Goal: Task Accomplishment & Management: Manage account settings

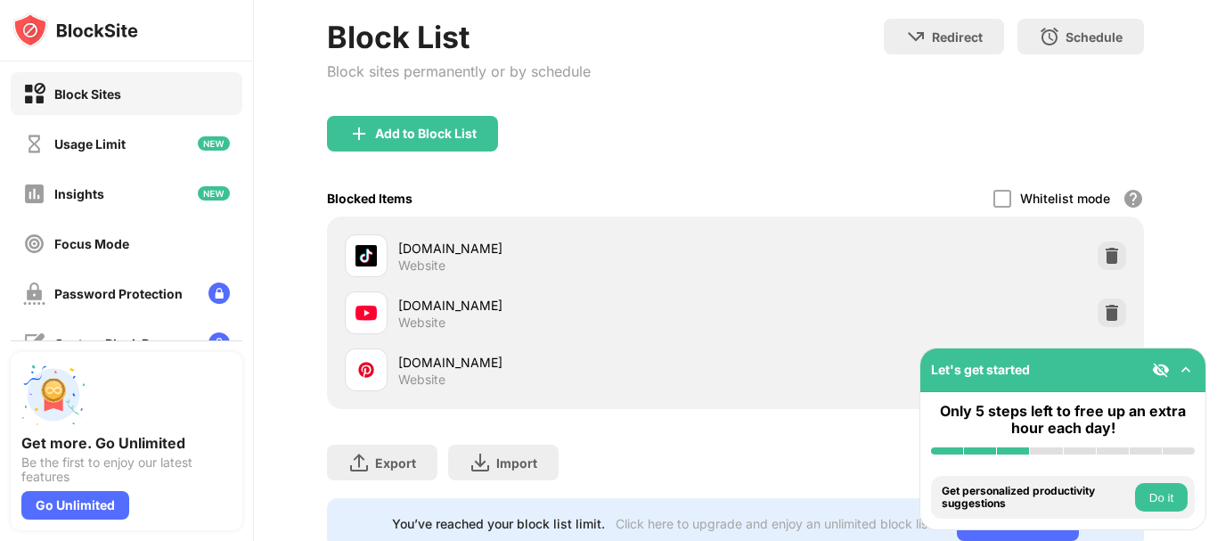
scroll to position [192, 0]
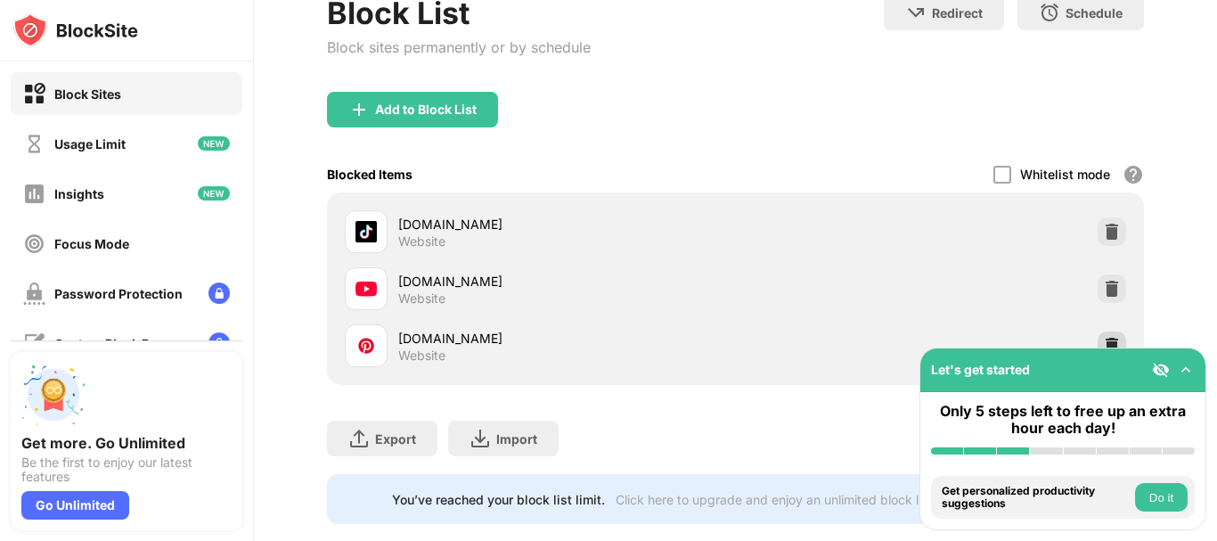
click at [1103, 344] on img at bounding box center [1112, 346] width 18 height 18
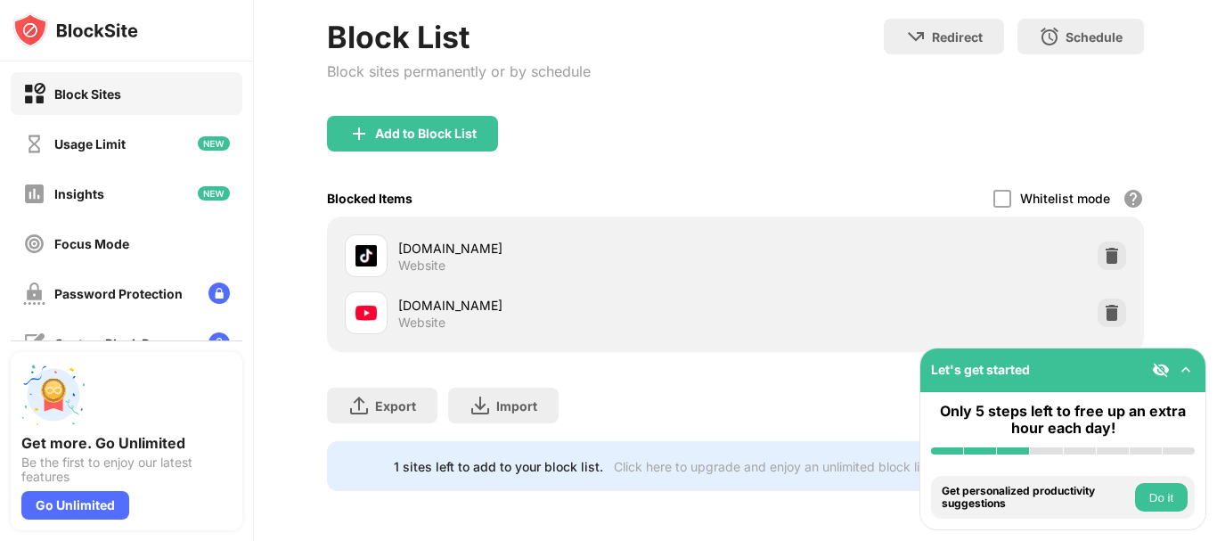
scroll to position [181, 0]
click at [408, 127] on div "Add to Block List" at bounding box center [426, 134] width 102 height 14
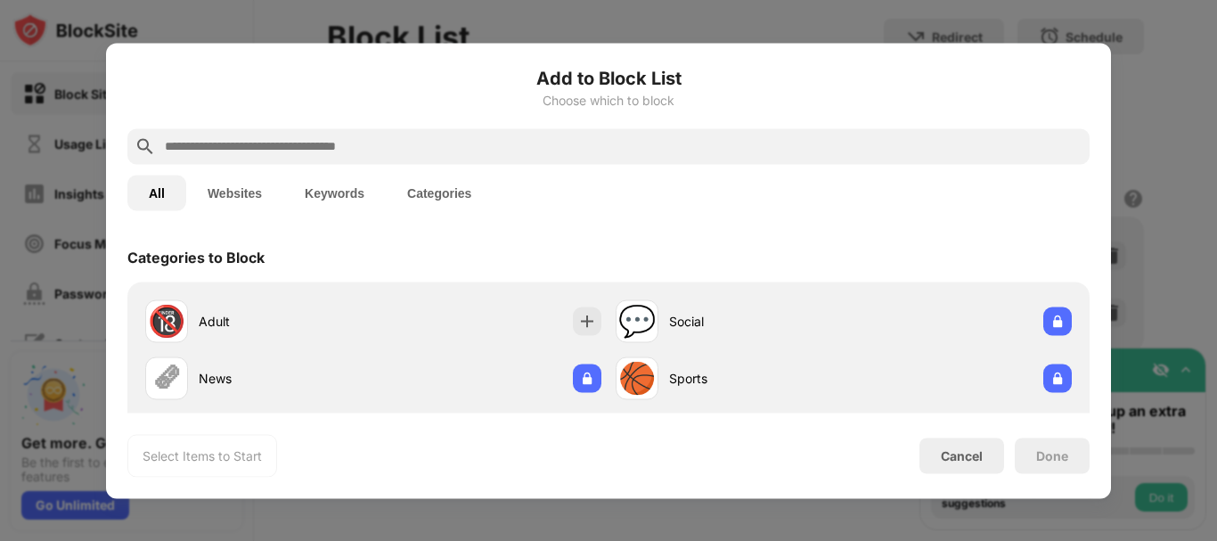
click at [345, 145] on input "text" at bounding box center [623, 145] width 920 height 21
paste input "**********"
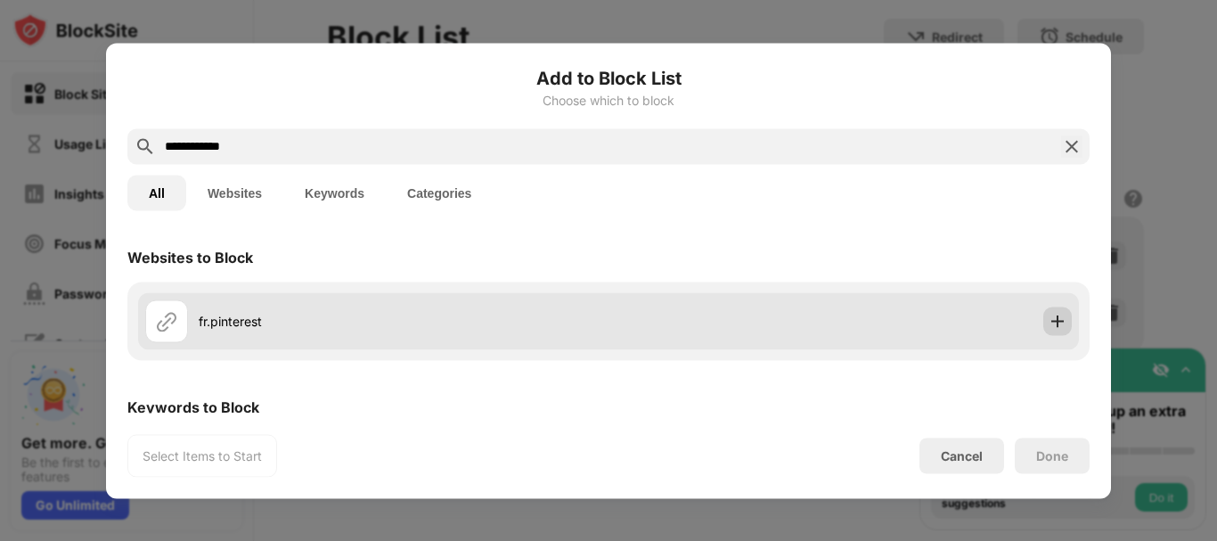
type input "**********"
click at [1049, 322] on img at bounding box center [1058, 321] width 18 height 18
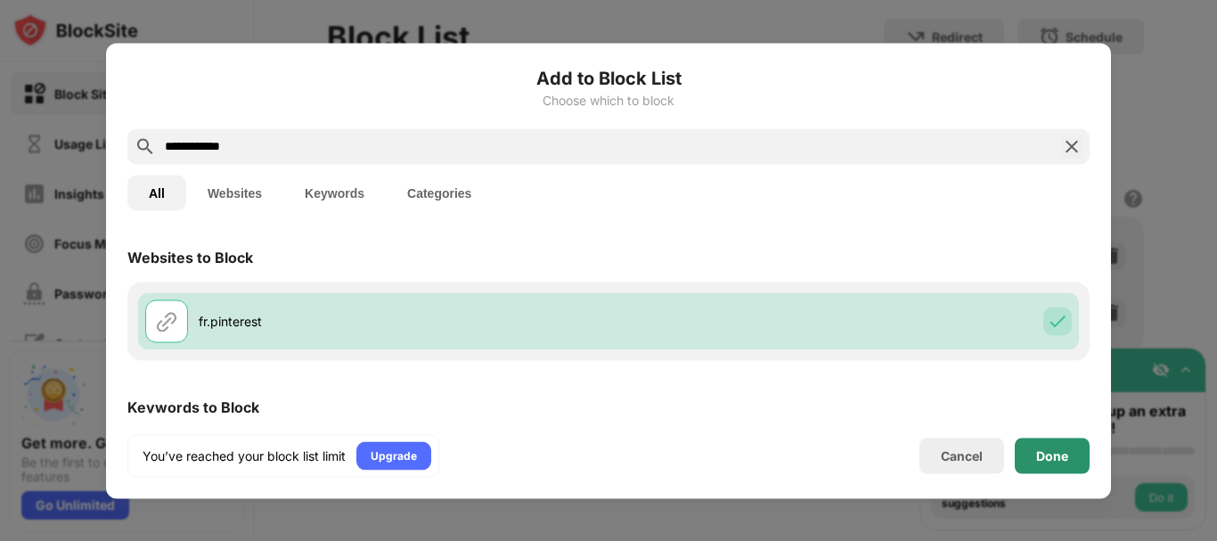
click at [1034, 456] on div "Done" at bounding box center [1052, 455] width 75 height 36
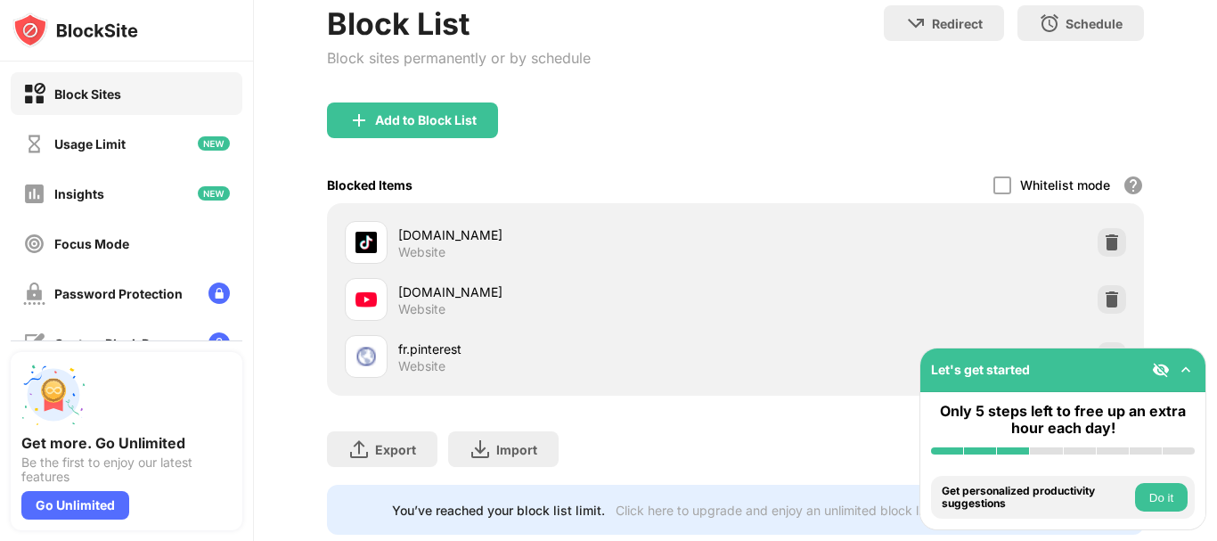
scroll to position [192, 0]
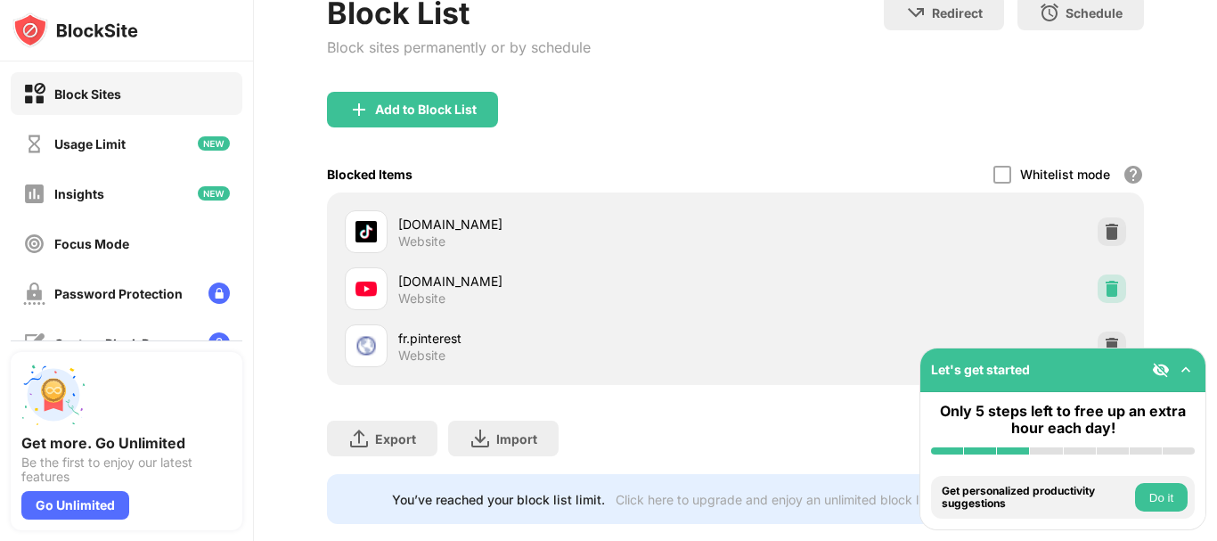
click at [1103, 287] on img at bounding box center [1112, 289] width 18 height 18
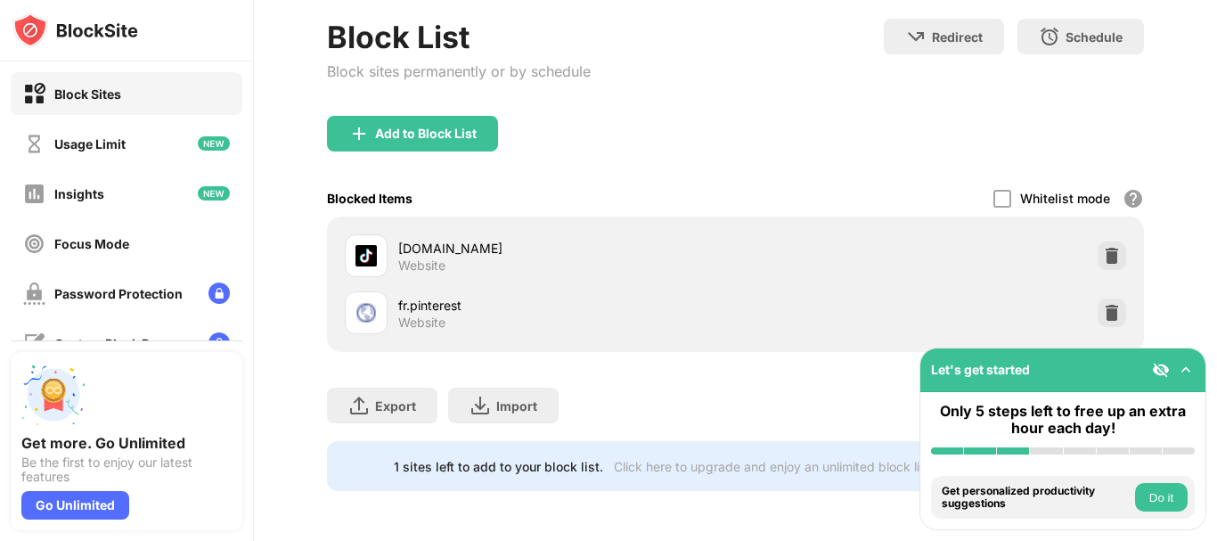
scroll to position [181, 0]
